Goal: Communication & Community: Ask a question

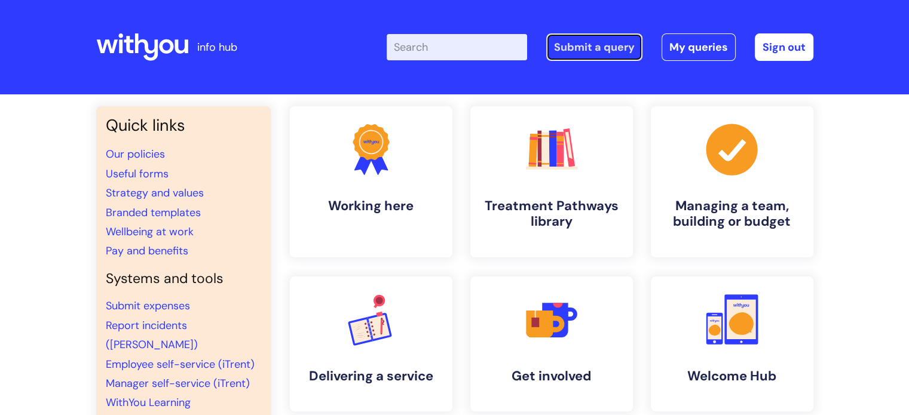
click at [576, 45] on link "Submit a query" at bounding box center [594, 46] width 96 height 27
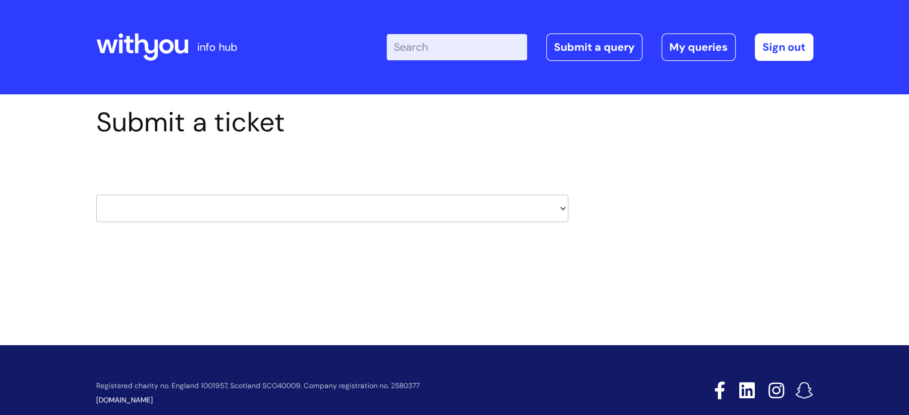
click at [559, 201] on select "HR / People IT and Support Clinical Drug Alerts Finance Accounts Data Support T…" at bounding box center [332, 208] width 472 height 27
select select "hr_/_people"
click at [96, 195] on select "HR / People IT and Support Clinical Drug Alerts Finance Accounts Data Support T…" at bounding box center [332, 208] width 472 height 27
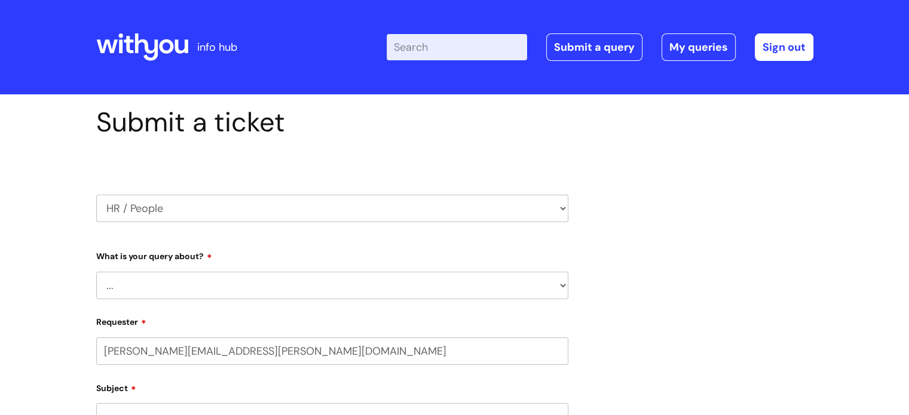
select select "80004286540"
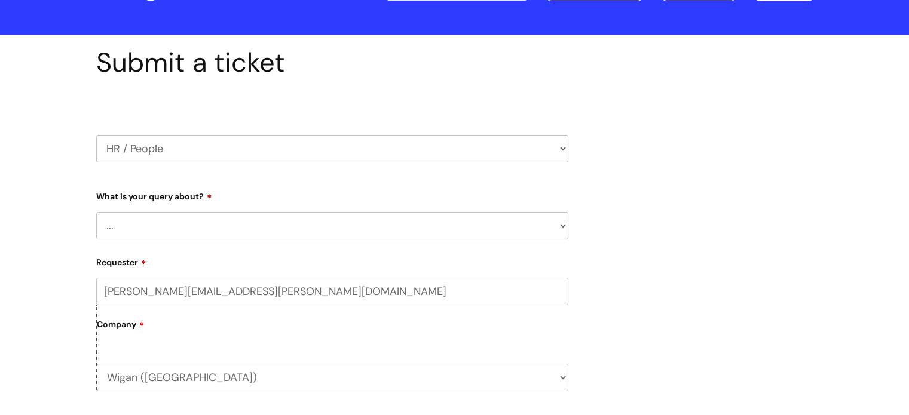
click at [542, 221] on select "... Absence Query Holiday Query Employee change request General HR Query iTrent…" at bounding box center [332, 225] width 472 height 27
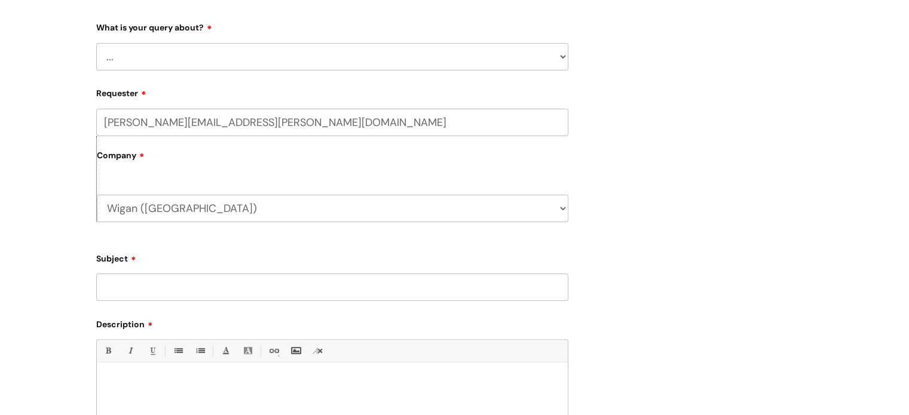
scroll to position [120, 0]
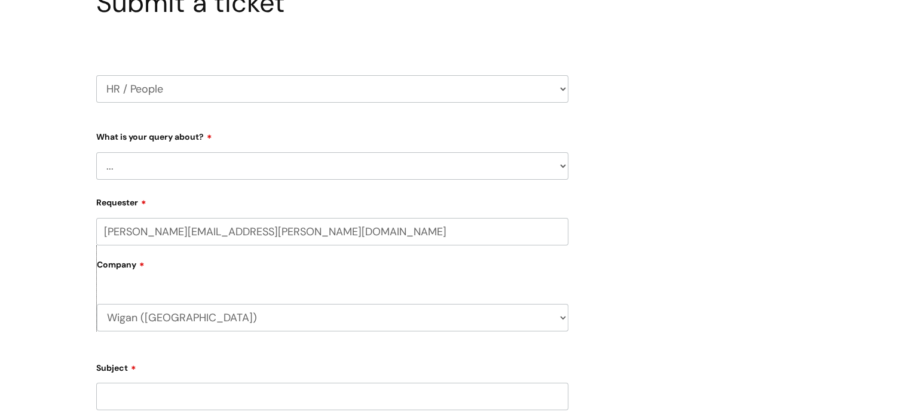
click at [561, 169] on select "... Absence Query Holiday Query Employee change request General HR Query iTrent…" at bounding box center [332, 165] width 472 height 27
select select "General HR Query"
click at [96, 152] on select "... Absence Query Holiday Query Employee change request General HR Query iTrent…" at bounding box center [332, 165] width 472 height 27
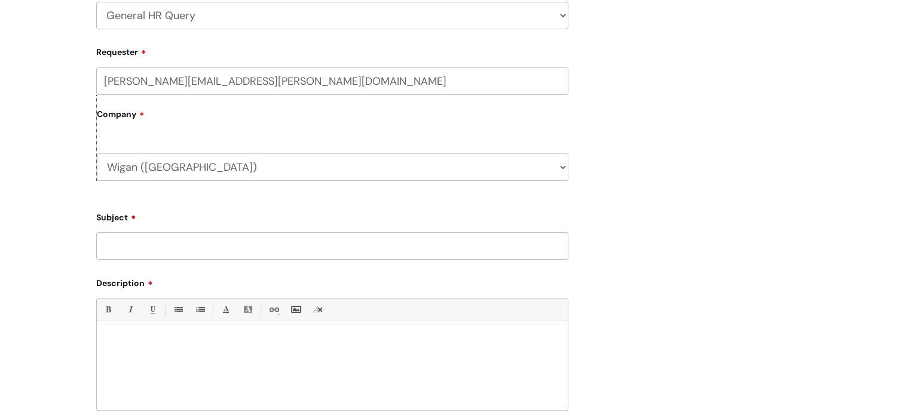
scroll to position [359, 0]
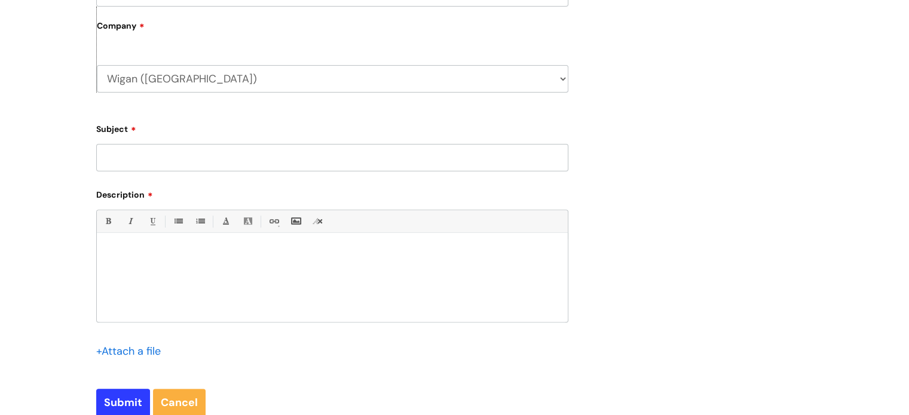
paste div
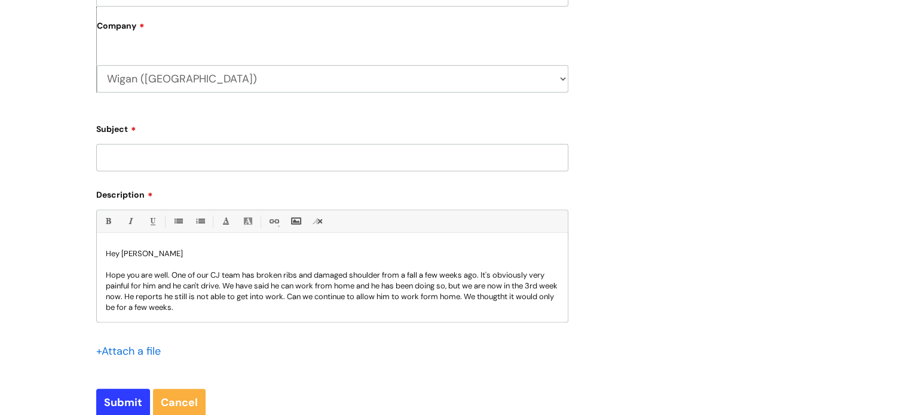
click at [128, 154] on input "Subject" at bounding box center [332, 157] width 472 height 27
type input "Allowing a person to work form home after an injury"
drag, startPoint x: 142, startPoint y: 256, endPoint x: 105, endPoint y: 259, distance: 37.8
click at [105, 259] on div "Hey Derek Hope you are well. One of our CJ team has broken ribs and damaged sho…" at bounding box center [332, 281] width 471 height 82
click at [105, 274] on div "Hope you are well. One of our CJ team has broken ribs and damaged shoulder from…" at bounding box center [332, 281] width 471 height 82
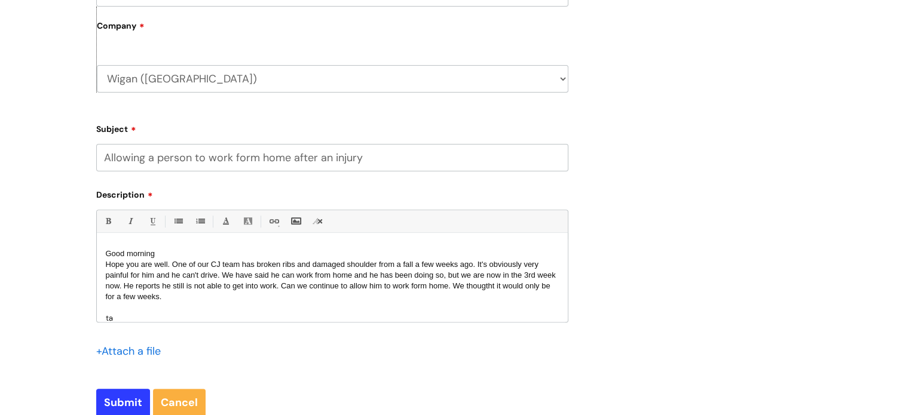
click at [240, 265] on span "Hope you are well. One of our CJ team has broken ribs and damaged shoulder from…" at bounding box center [331, 280] width 450 height 41
click at [274, 277] on span "Hope you are well. One of our CJ team, Phil Rigby has broken ribs and damaged s…" at bounding box center [331, 280] width 450 height 41
click at [463, 275] on span "Hope you are well. One of our CJ team, Phil Rigby has broken ribs and damaged s…" at bounding box center [331, 280] width 450 height 41
click at [307, 287] on span "Hope you are well. One of our CJ team, Phil Rigby has broken ribs and damaged s…" at bounding box center [331, 280] width 450 height 41
click at [186, 300] on span "Hope you are well. One of our CJ team, Phil Rigby has broken ribs and damaged s…" at bounding box center [331, 280] width 450 height 41
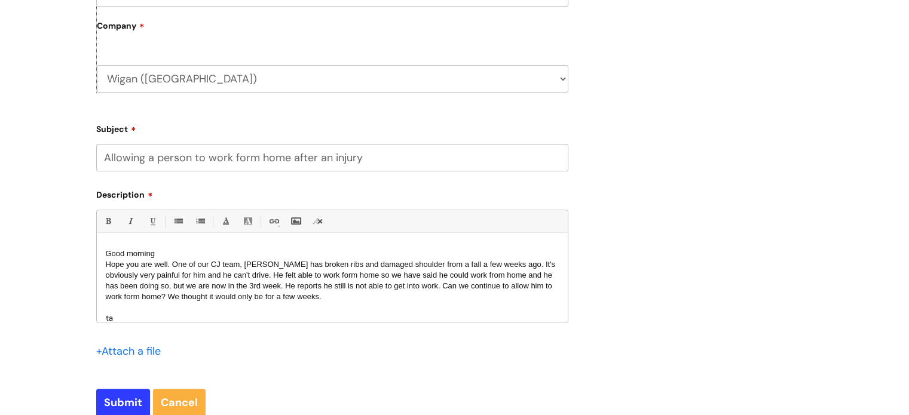
click at [346, 298] on p "Hope you are well. One of our CJ team, Phil Rigby has broken ribs and damaged s…" at bounding box center [332, 280] width 453 height 43
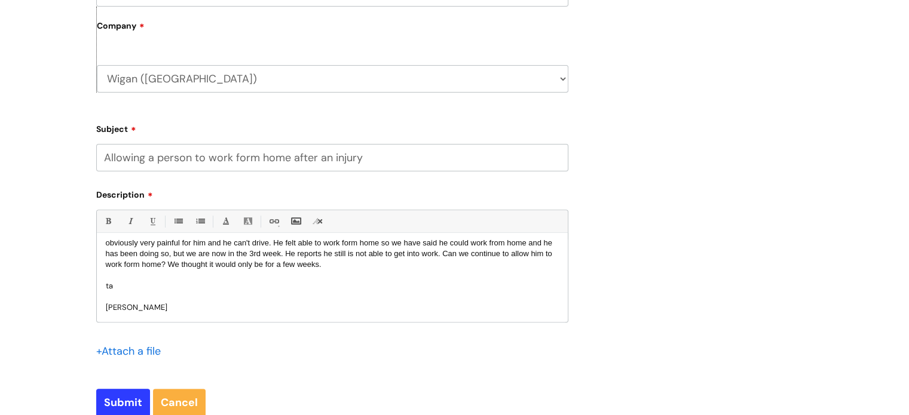
click at [124, 283] on p "ta" at bounding box center [332, 286] width 453 height 11
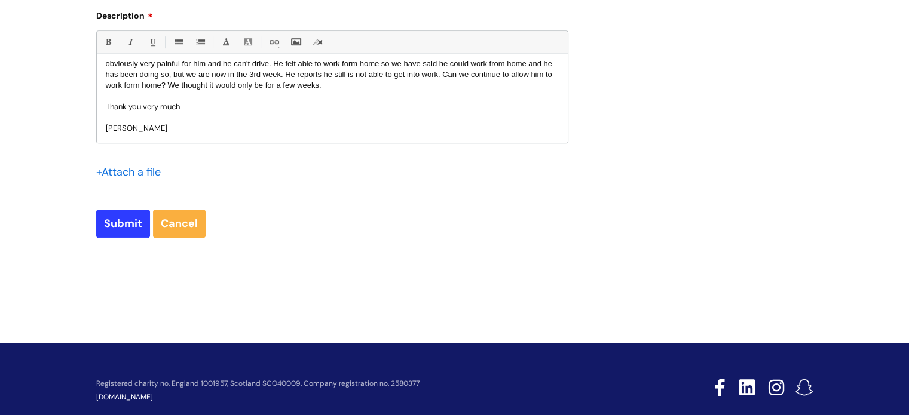
scroll to position [0, 0]
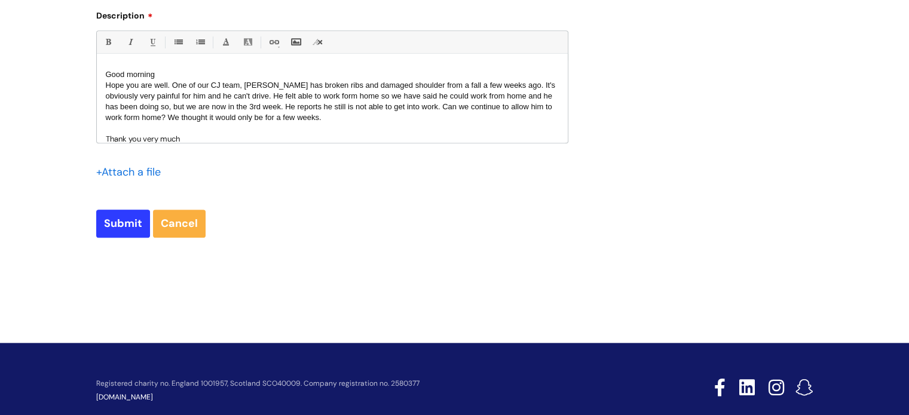
click at [173, 75] on p "Good morning" at bounding box center [332, 74] width 453 height 11
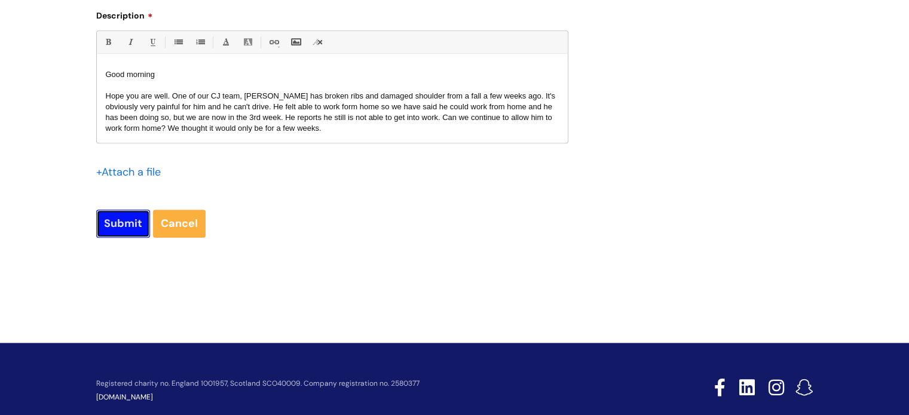
click at [130, 224] on input "Submit" at bounding box center [123, 223] width 54 height 27
type input "Please Wait..."
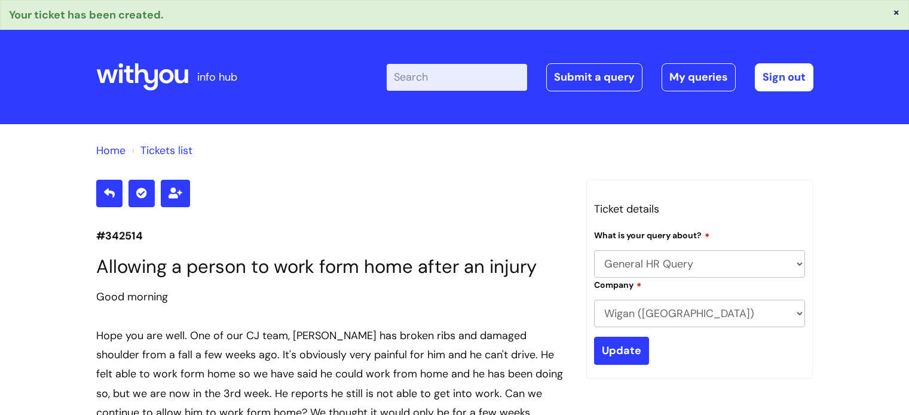
select select "General HR Query"
